Goal: Task Accomplishment & Management: Manage account settings

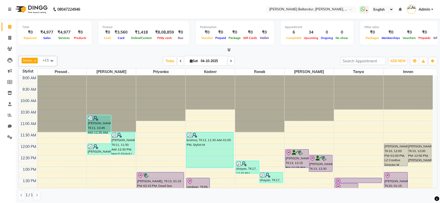
click at [118, 50] on div at bounding box center [227, 49] width 419 height 5
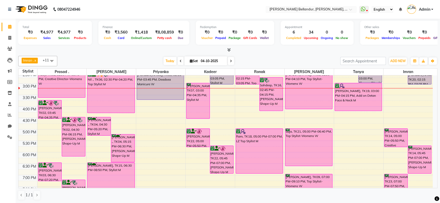
scroll to position [129, 0]
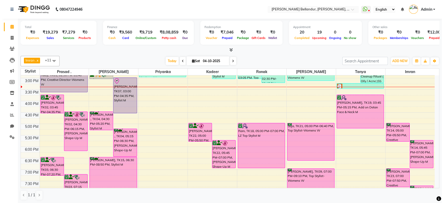
scroll to position [116, 0]
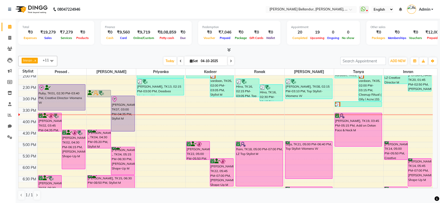
click at [425, 10] on span "Admin" at bounding box center [424, 9] width 11 height 5
click at [407, 35] on link "Sign out" at bounding box center [407, 37] width 48 height 8
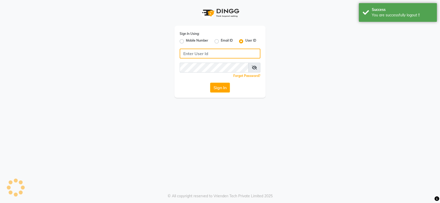
type input "tonyandguy01"
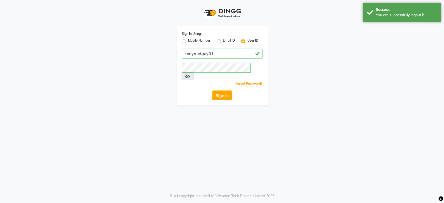
click at [188, 41] on label "Mobile Number" at bounding box center [199, 41] width 22 height 6
click at [188, 41] on input "Mobile Number" at bounding box center [189, 39] width 3 height 3
radio input "true"
radio input "false"
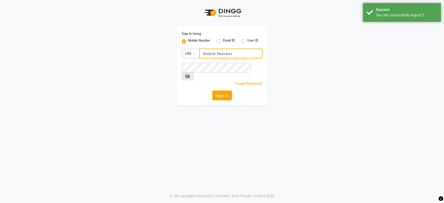
click at [215, 58] on input "Username" at bounding box center [230, 54] width 63 height 10
type input "8310924385"
click at [226, 91] on button "Sign In" at bounding box center [222, 96] width 20 height 10
